Goal: Register for event/course

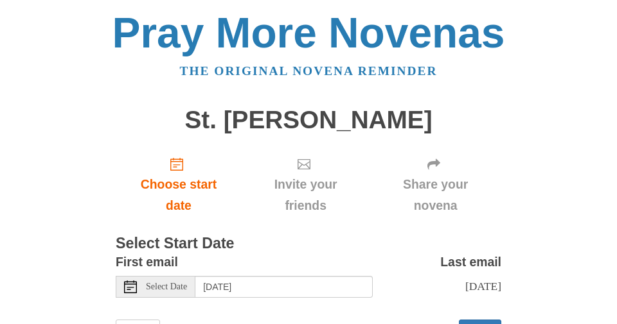
scroll to position [39, 0]
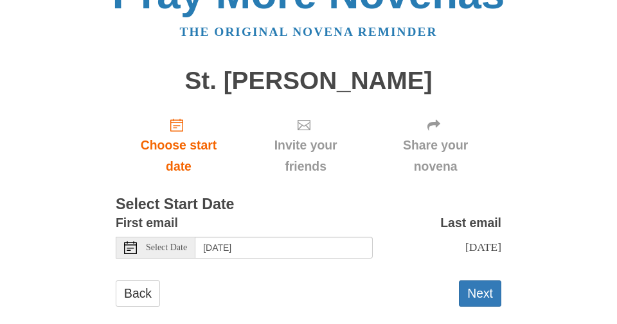
click at [487, 281] on button "Next" at bounding box center [480, 294] width 42 height 26
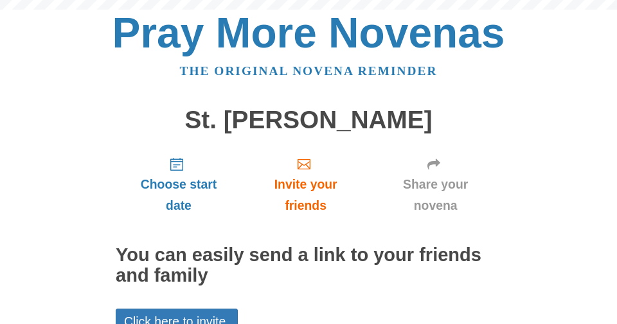
scroll to position [67, 0]
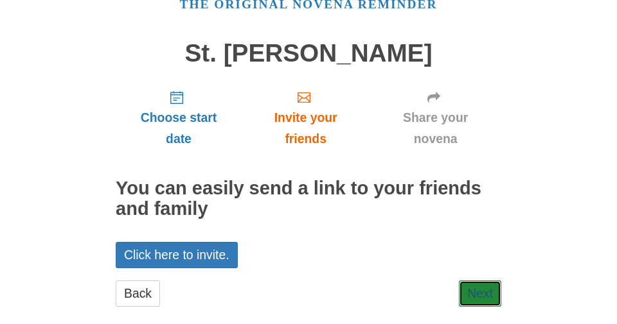
click at [484, 281] on link "Next" at bounding box center [480, 294] width 42 height 26
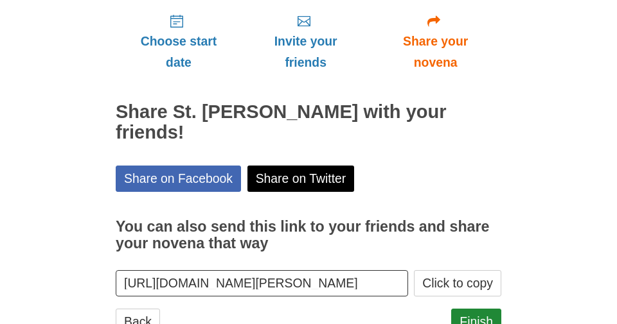
scroll to position [151, 0]
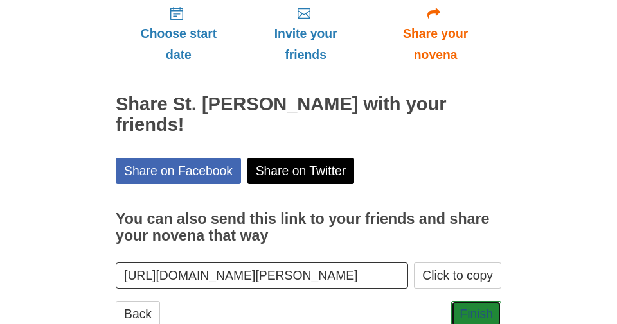
click at [481, 301] on link "Finish" at bounding box center [476, 314] width 50 height 26
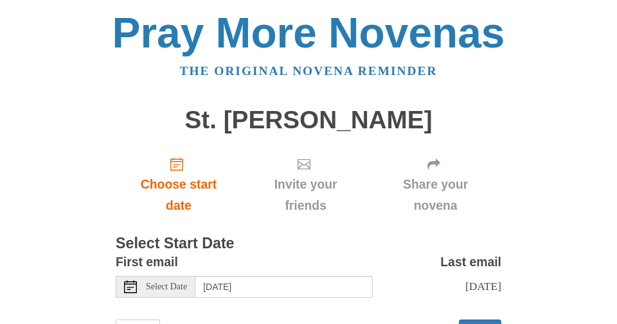
scroll to position [39, 0]
